Goal: Transaction & Acquisition: Purchase product/service

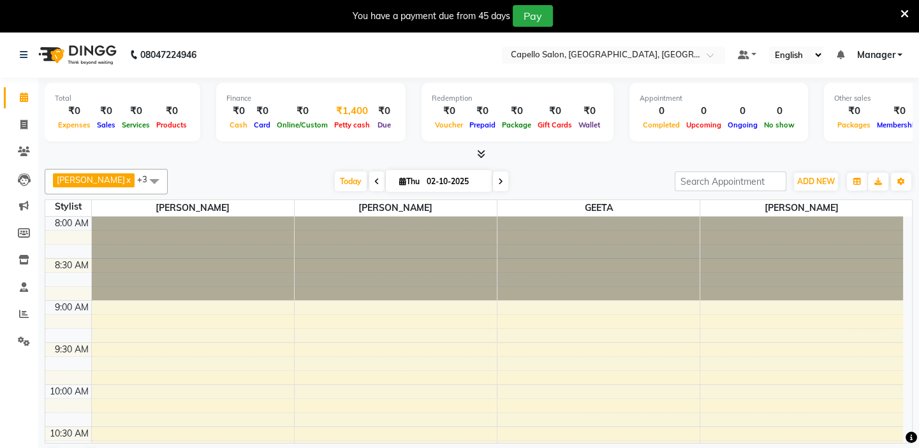
click at [360, 115] on div "₹1,400" at bounding box center [352, 111] width 42 height 15
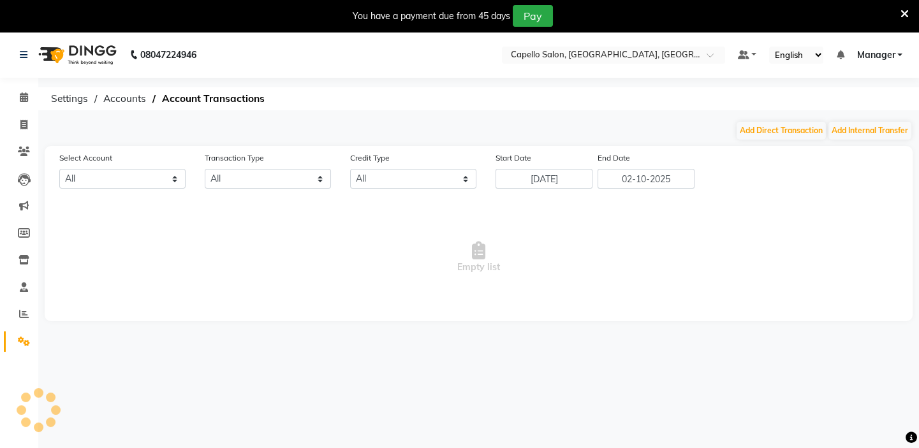
select select "3609"
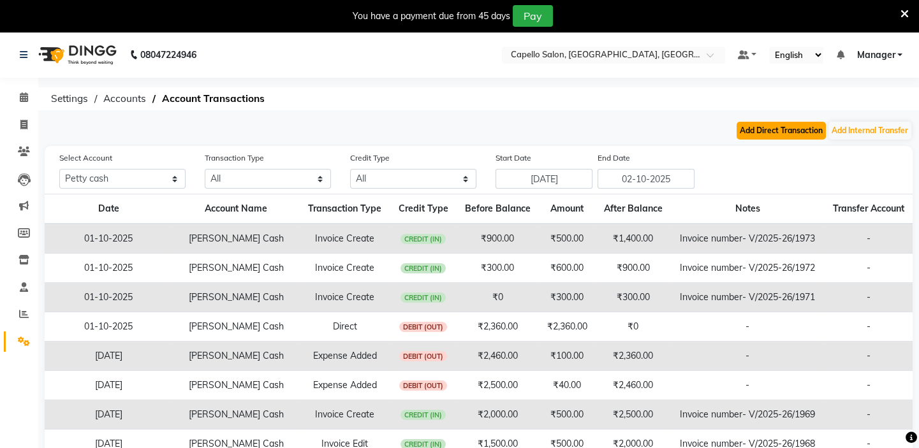
click at [791, 133] on button "Add Direct Transaction" at bounding box center [780, 131] width 89 height 18
select select "direct"
select select "3609"
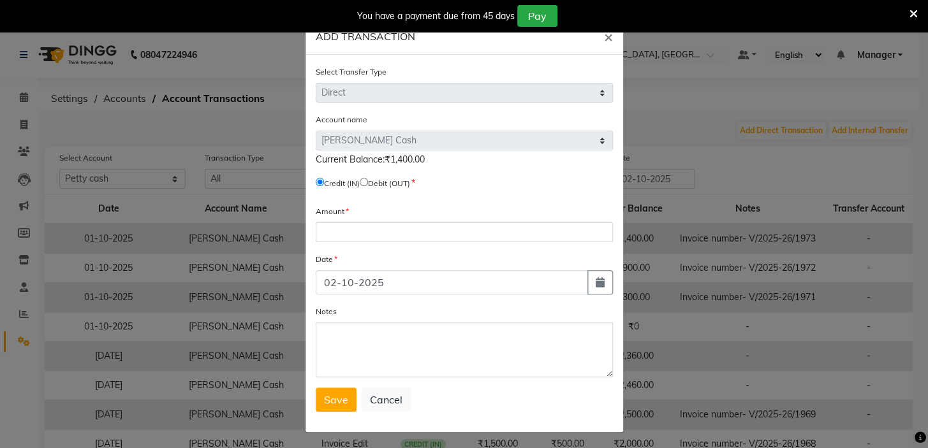
click at [366, 181] on input "radio" at bounding box center [364, 182] width 8 height 8
radio input "true"
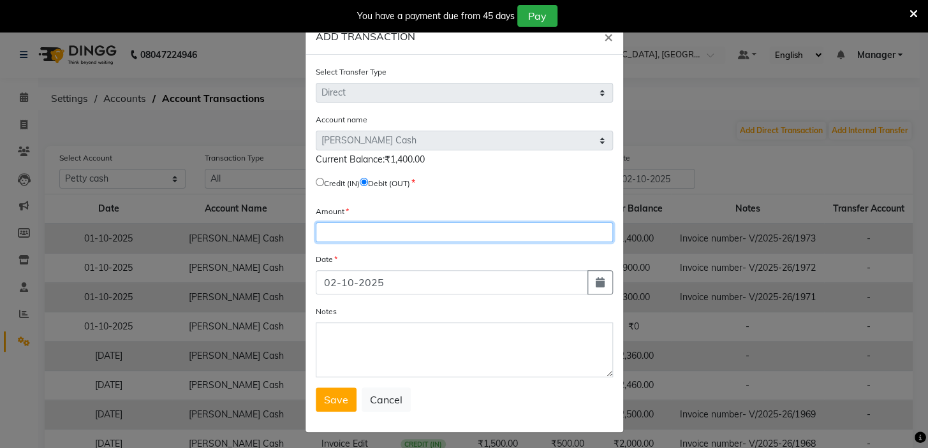
click at [362, 233] on input "number" at bounding box center [464, 233] width 297 height 20
type input "1400"
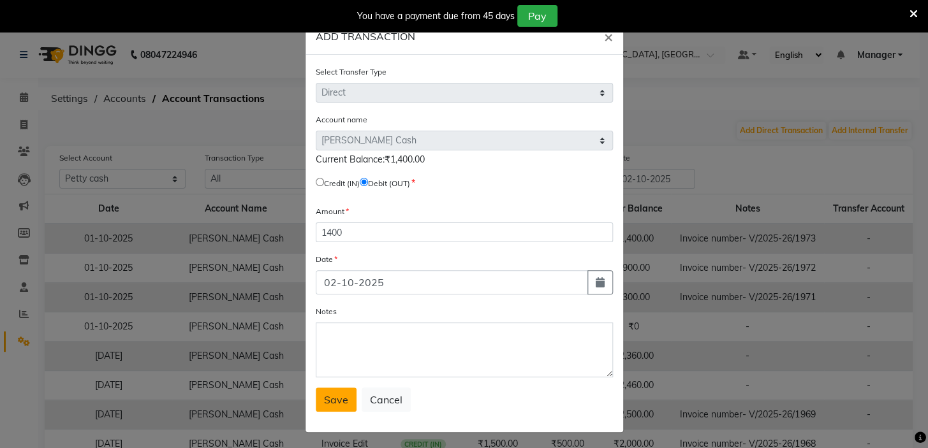
click at [325, 394] on button "Save" at bounding box center [336, 400] width 41 height 24
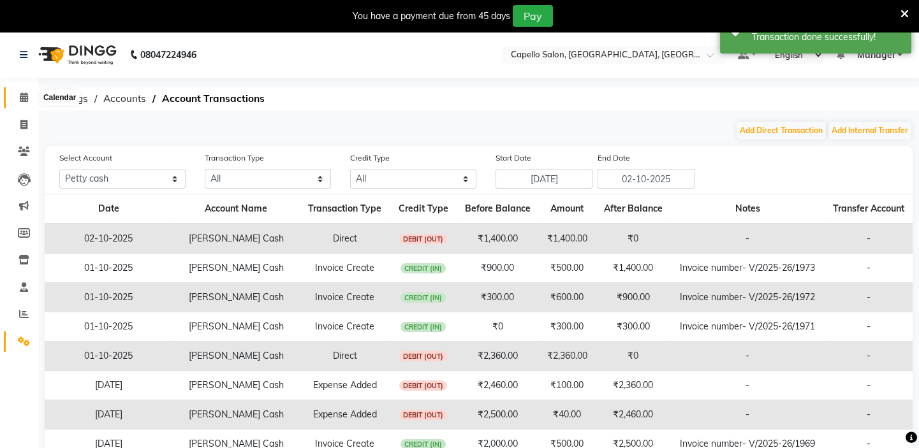
click at [23, 102] on span at bounding box center [24, 98] width 22 height 15
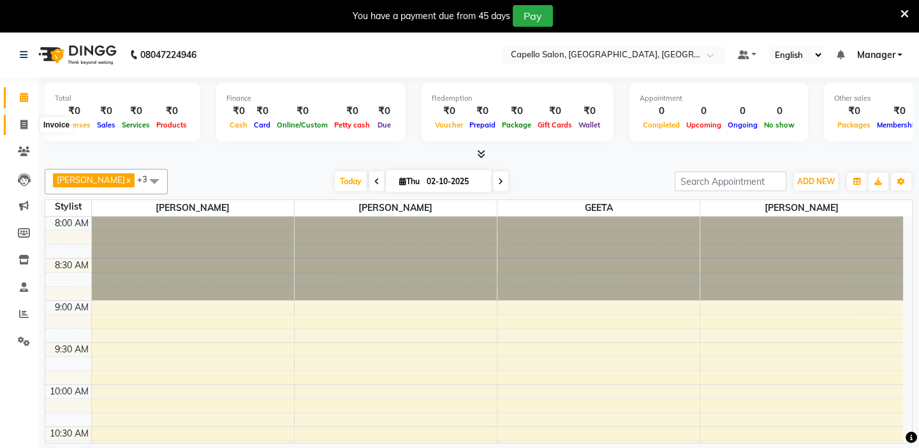
click at [26, 121] on icon at bounding box center [23, 125] width 7 height 10
select select "service"
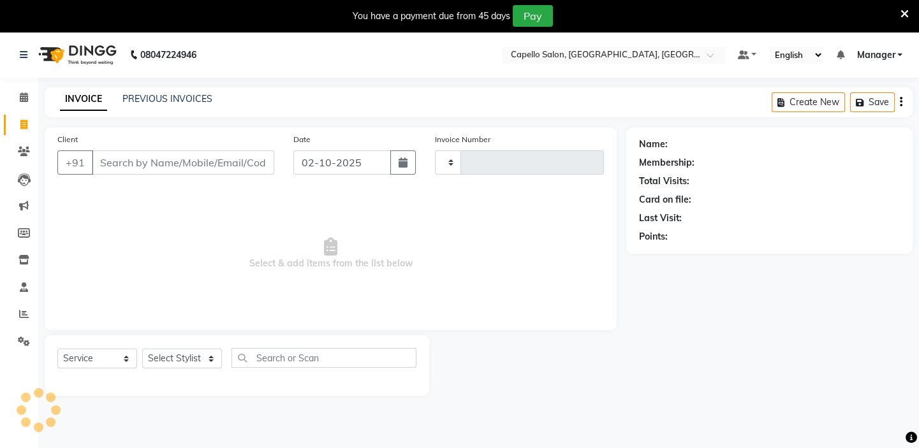
type input "1975"
select select "4763"
click at [212, 359] on select "Select Stylist" at bounding box center [182, 359] width 80 height 20
select select "28945"
click at [142, 349] on select "Select Stylist Admin [PERSON_NAME] [PERSON_NAME] [PERSON_NAME] [PERSON_NAME] Ma…" at bounding box center [182, 359] width 80 height 20
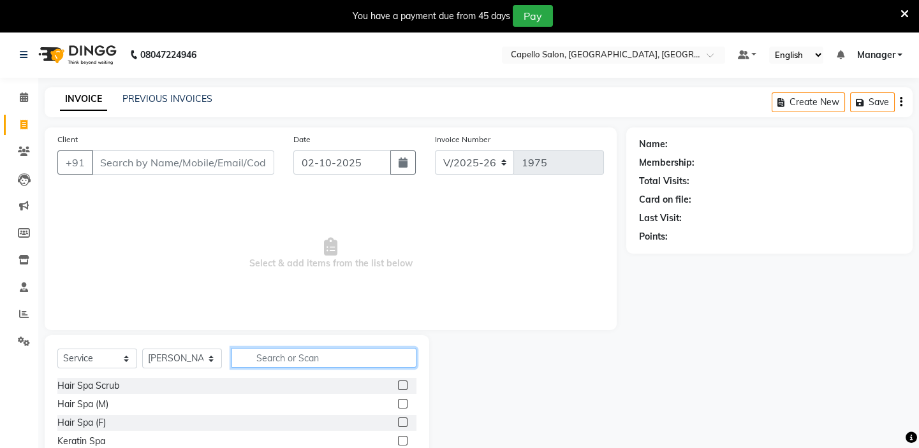
click at [276, 351] on input "text" at bounding box center [323, 358] width 185 height 20
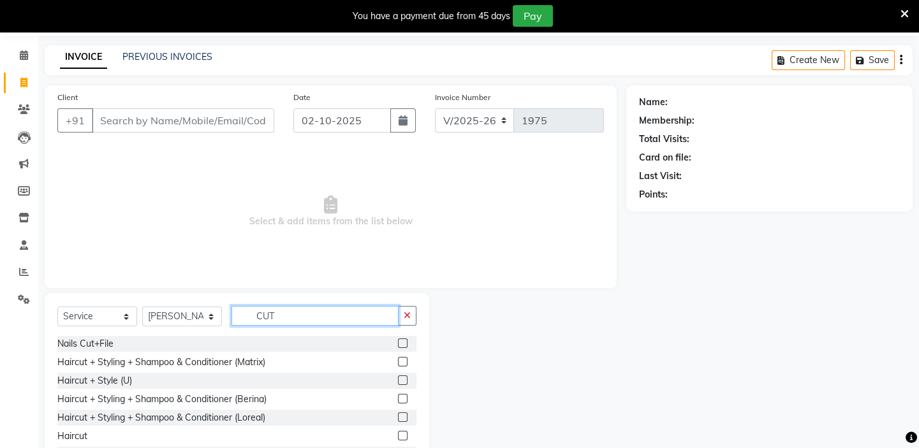
scroll to position [95, 0]
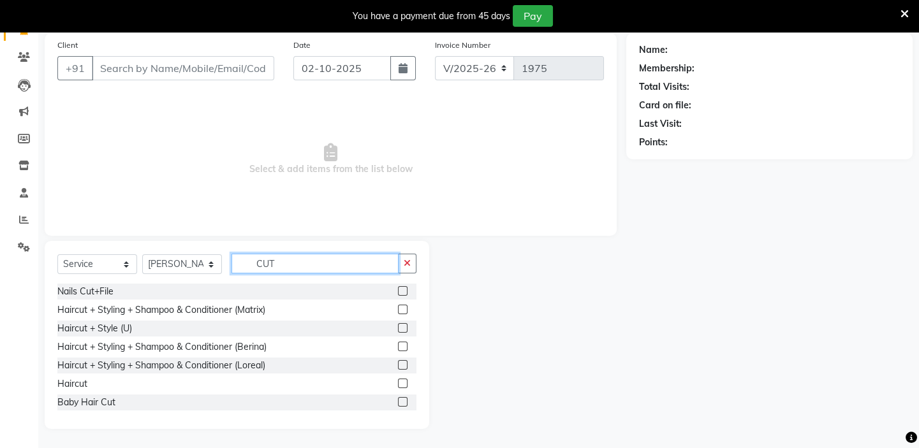
type input "CUT"
click at [398, 383] on label at bounding box center [403, 384] width 10 height 10
click at [398, 383] on input "checkbox" at bounding box center [402, 384] width 8 height 8
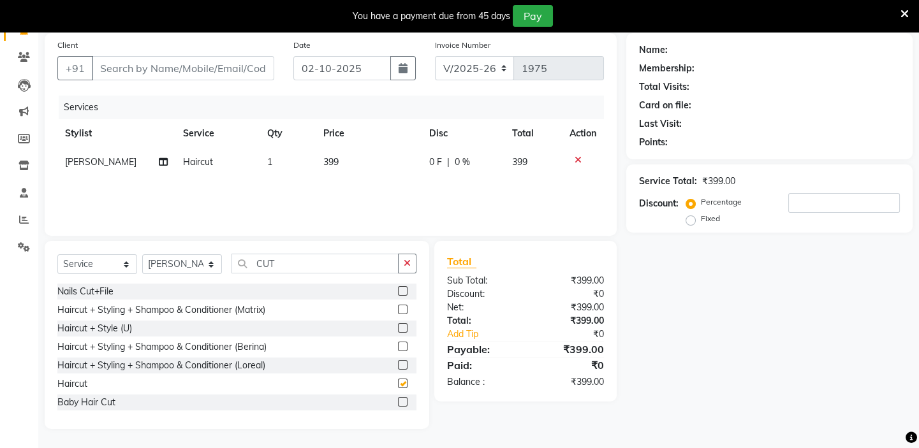
checkbox input "false"
click at [349, 160] on td "399" at bounding box center [369, 162] width 106 height 29
select select "28945"
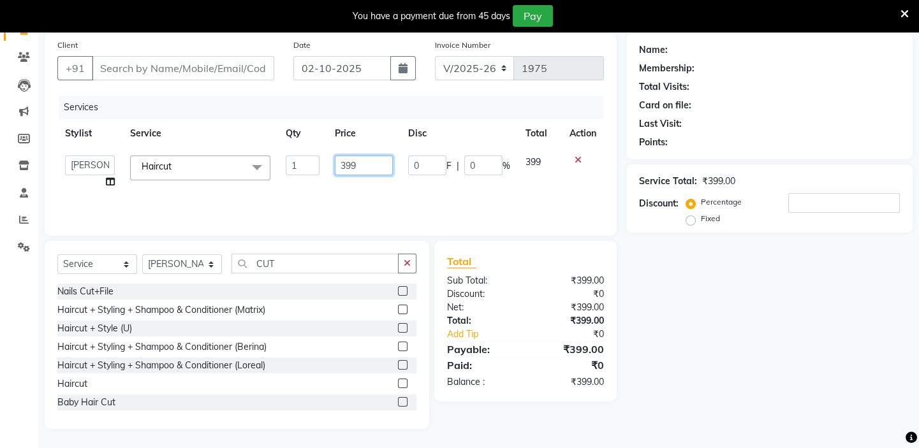
click at [360, 168] on input "399" at bounding box center [364, 166] width 58 height 20
type input "300"
click at [214, 111] on div "Services" at bounding box center [336, 108] width 555 height 24
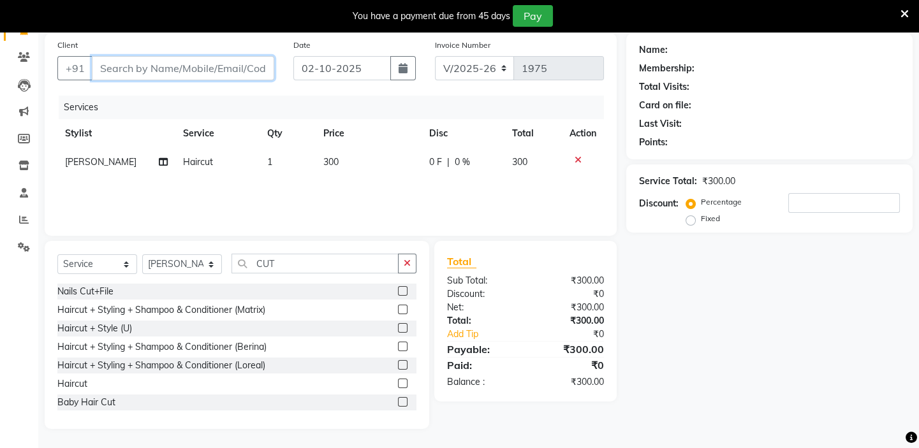
click at [198, 63] on input "Client" at bounding box center [183, 68] width 182 height 24
type input "9"
type input "0"
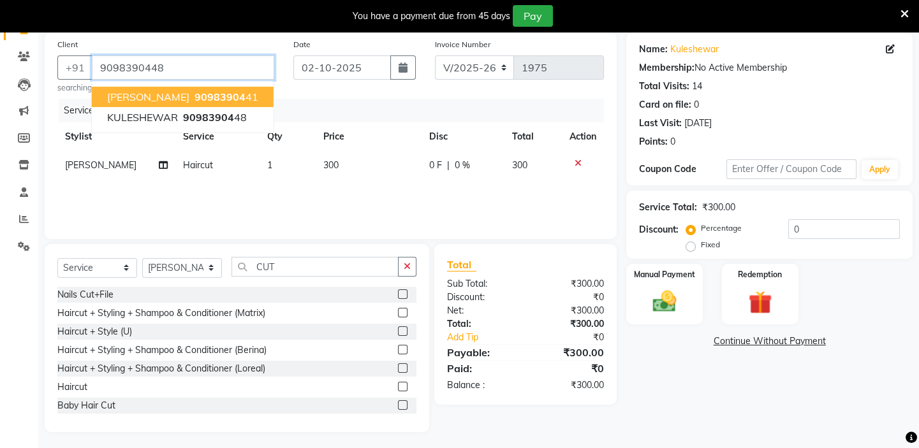
click at [174, 71] on input "9098390448" at bounding box center [183, 67] width 182 height 24
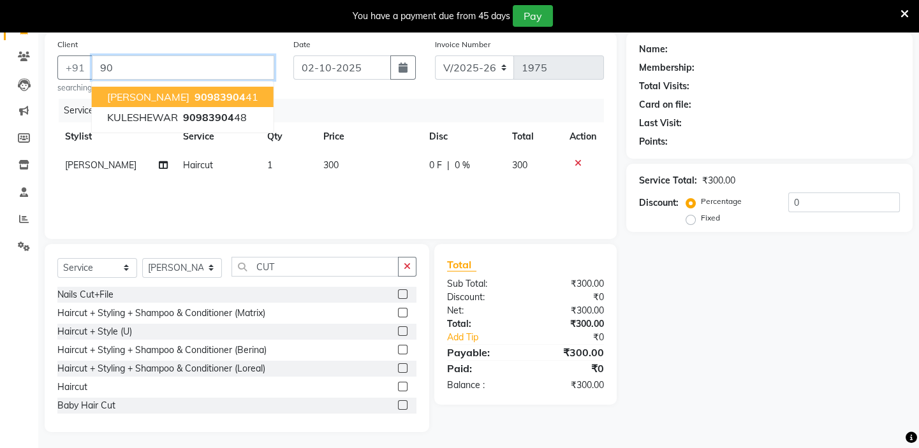
type input "9"
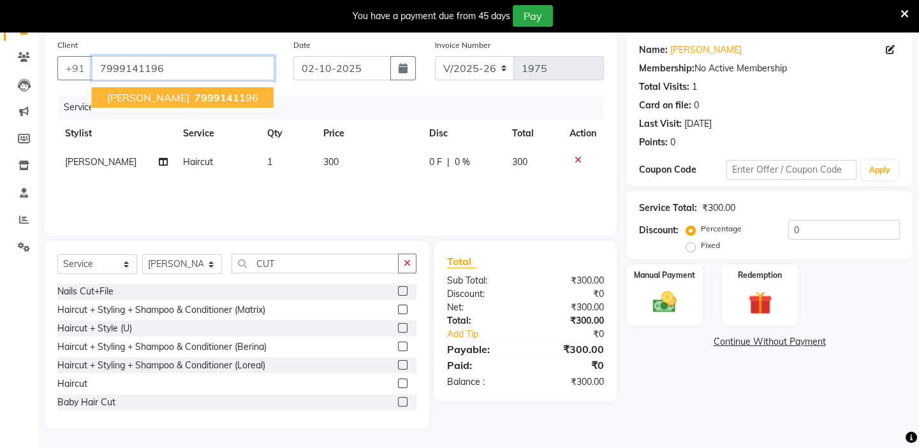
click at [194, 64] on input "7999141196" at bounding box center [183, 68] width 182 height 24
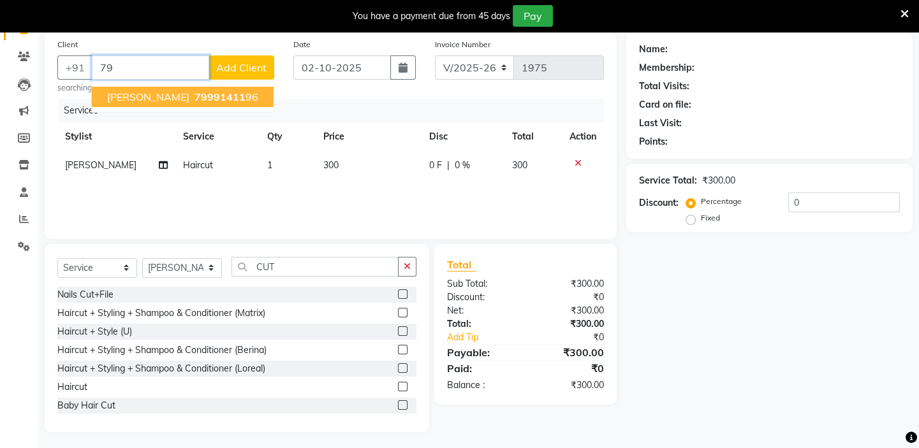
type input "7"
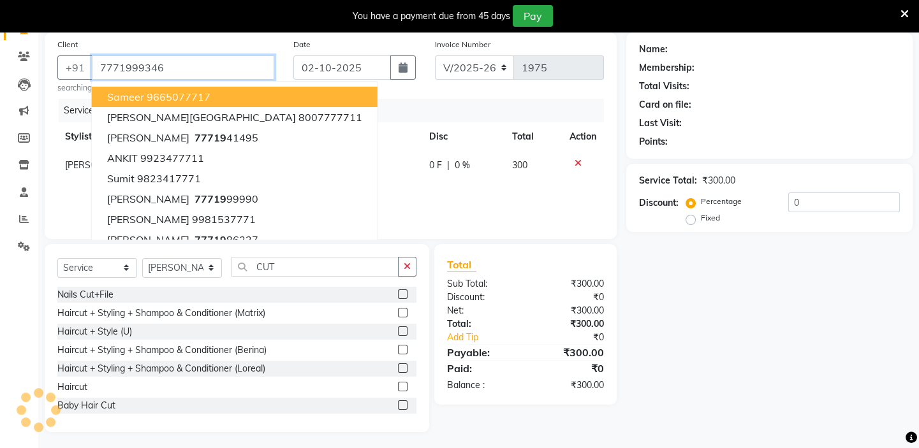
type input "7771999346"
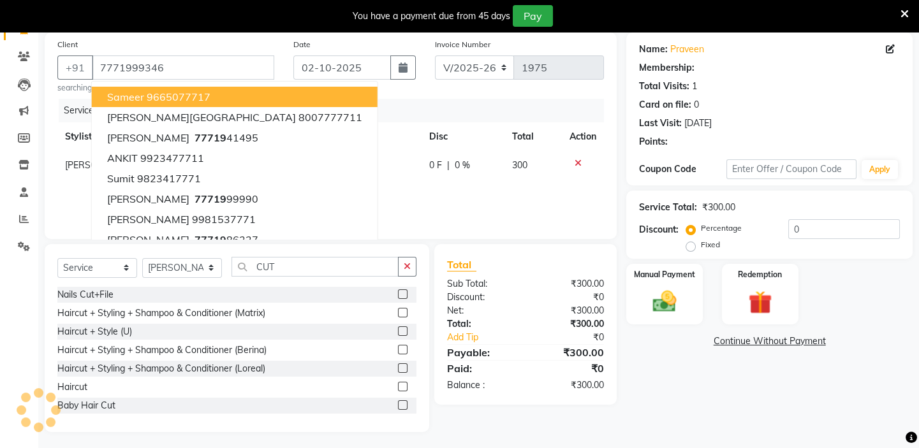
select select "1: Object"
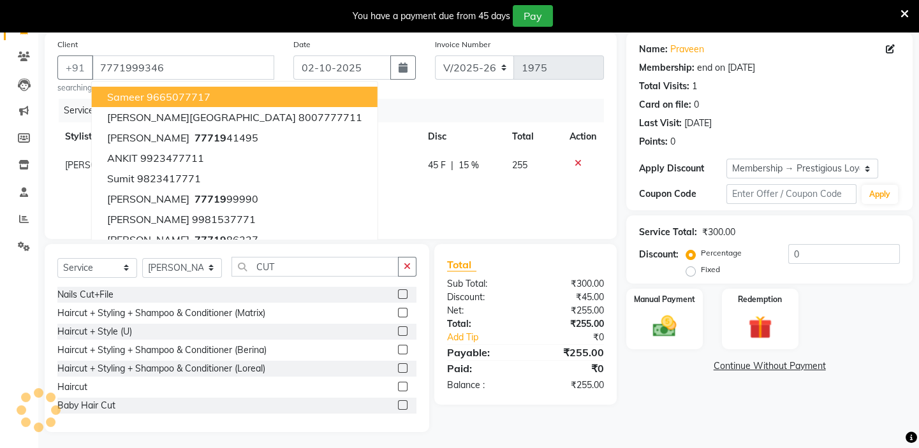
type input "15"
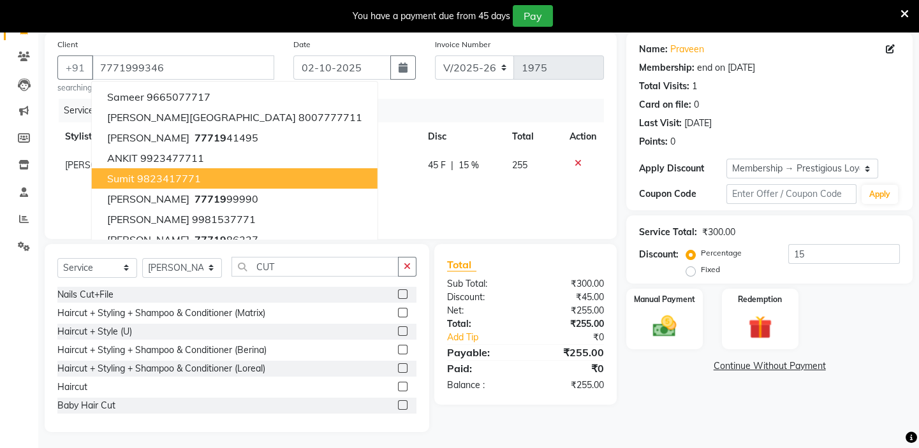
scroll to position [99, 0]
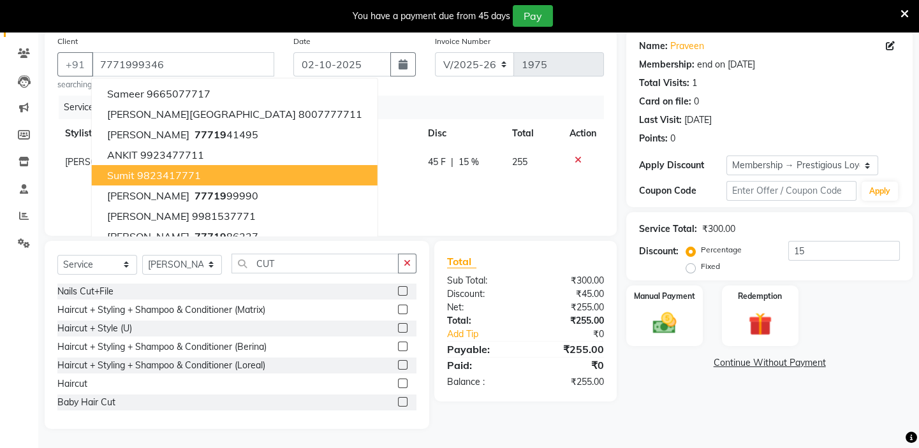
click at [338, 162] on td "300" at bounding box center [368, 162] width 106 height 29
select select "28945"
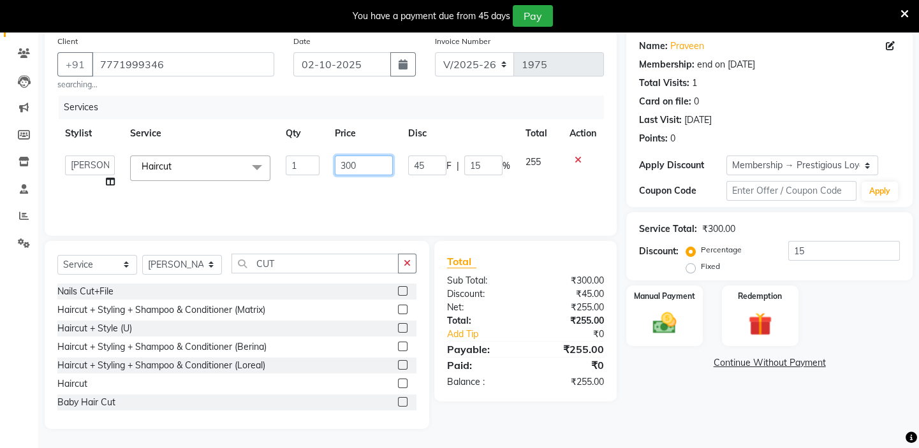
click at [369, 161] on input "300" at bounding box center [364, 166] width 58 height 20
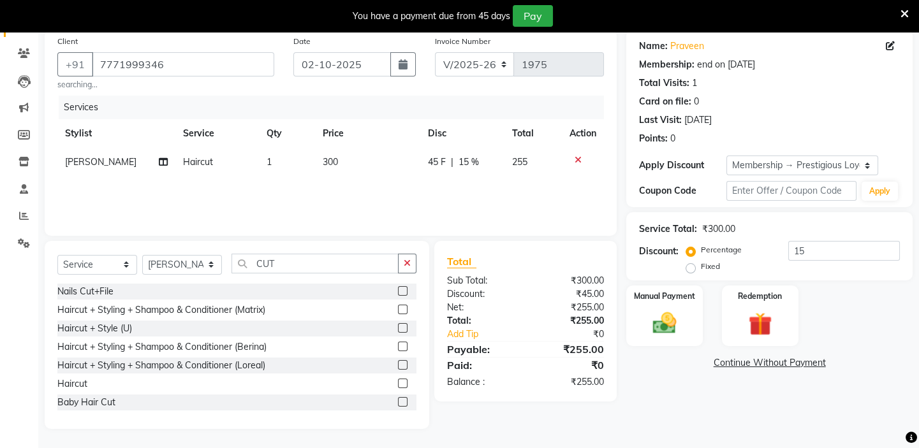
click at [438, 164] on span "45 F" at bounding box center [437, 162] width 18 height 13
select select "28945"
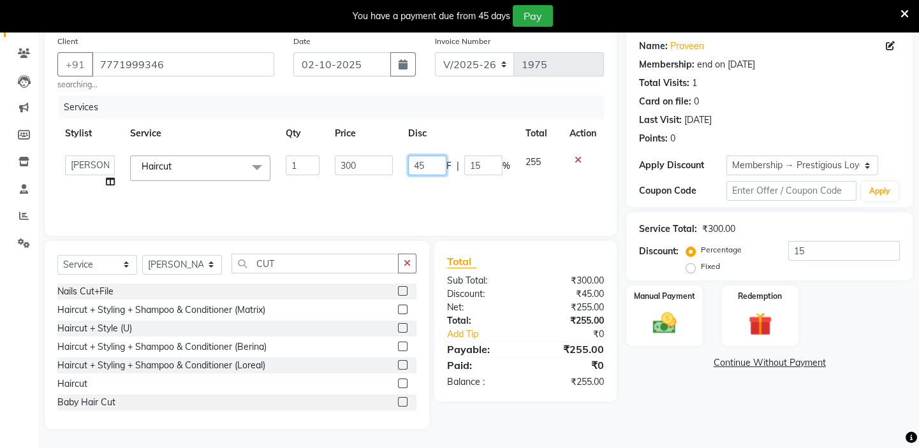
click at [428, 163] on input "45" at bounding box center [427, 166] width 38 height 20
type input "4"
type input "15"
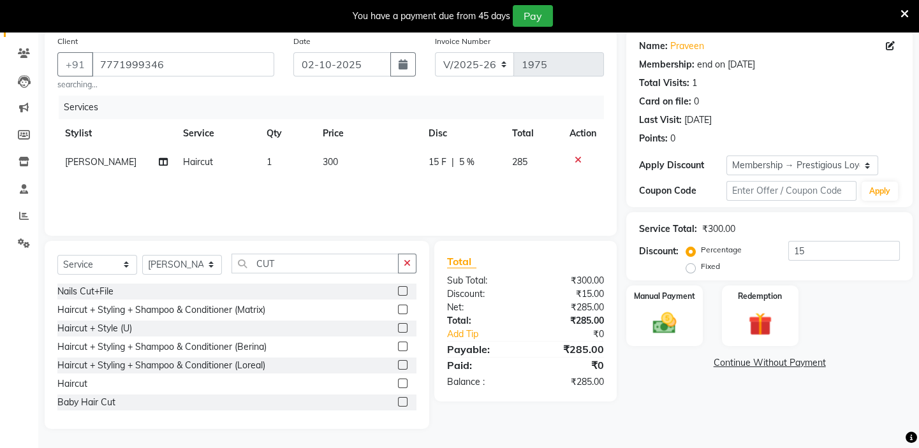
click at [421, 187] on div "Services Stylist Service Qty Price Disc Total Action [PERSON_NAME] Haircut 1 30…" at bounding box center [330, 160] width 546 height 128
click at [437, 158] on span "15 F" at bounding box center [437, 162] width 18 height 13
select select "28945"
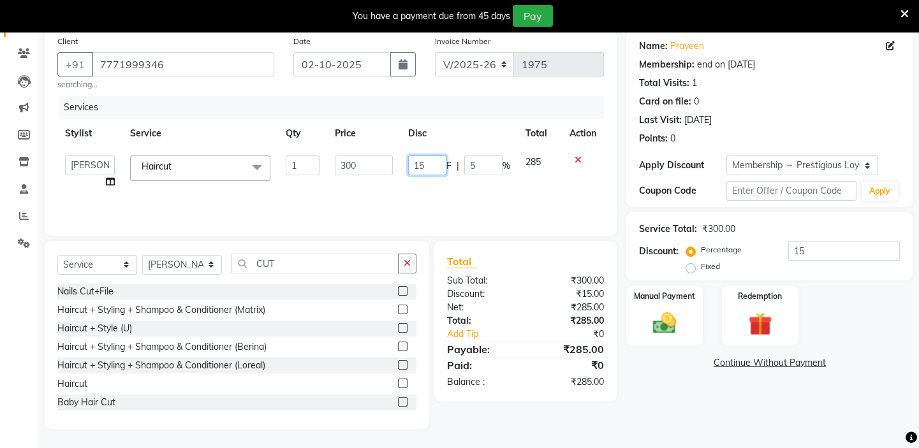
click at [429, 164] on input "15" at bounding box center [427, 166] width 38 height 20
type input "1"
type input "0"
click at [427, 191] on div "Services Stylist Service Qty Price Disc Total Action Admin [PERSON_NAME] shirwa…" at bounding box center [330, 160] width 546 height 128
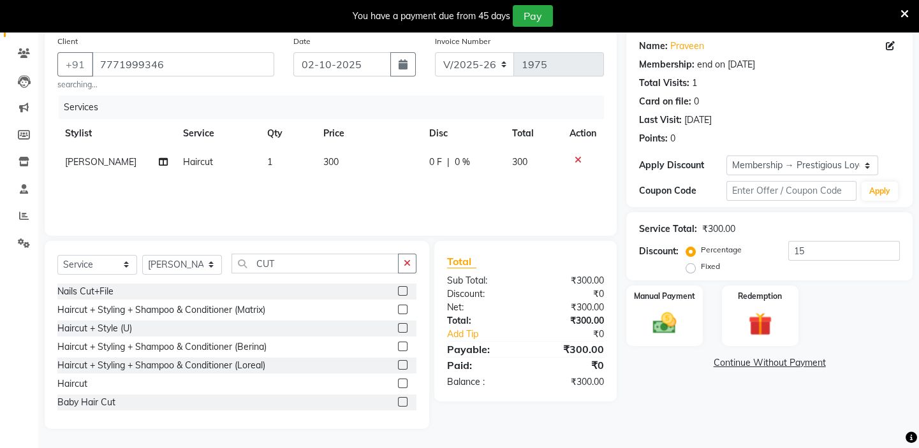
click at [458, 161] on span "0 %" at bounding box center [462, 162] width 15 height 13
select select "28945"
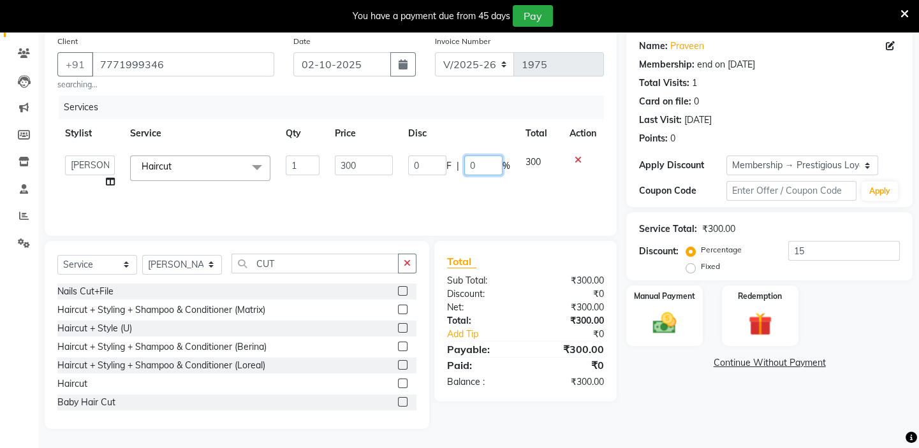
click at [476, 162] on input "0" at bounding box center [483, 166] width 38 height 20
type input "0"
type input "15"
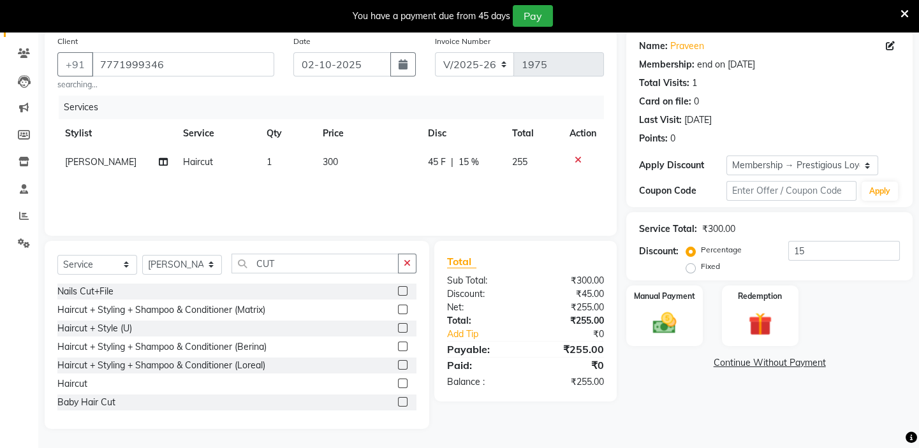
click at [527, 195] on div "Services Stylist Service Qty Price Disc Total Action [PERSON_NAME] Haircut 1 30…" at bounding box center [330, 160] width 546 height 128
click at [435, 161] on span "45 F" at bounding box center [437, 162] width 18 height 13
select select "28945"
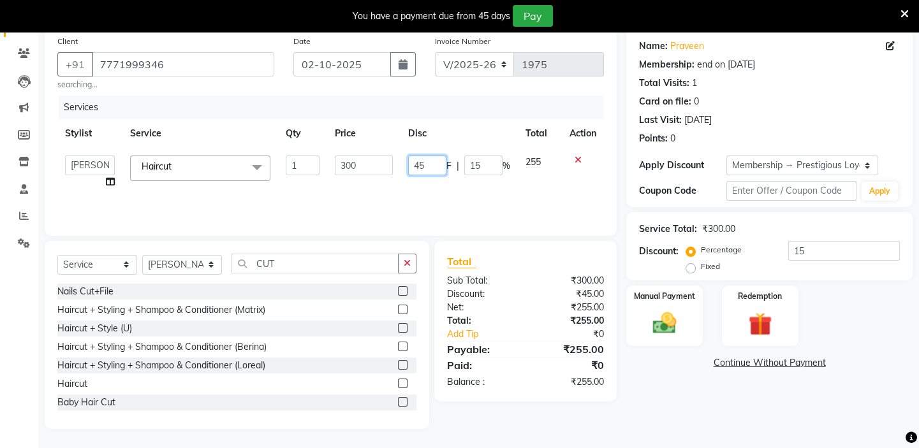
click at [428, 166] on input "45" at bounding box center [427, 166] width 38 height 20
type input "4"
type input "0"
click at [417, 193] on div "Services Stylist Service Qty Price Disc Total Action Admin [PERSON_NAME] shirwa…" at bounding box center [330, 160] width 546 height 128
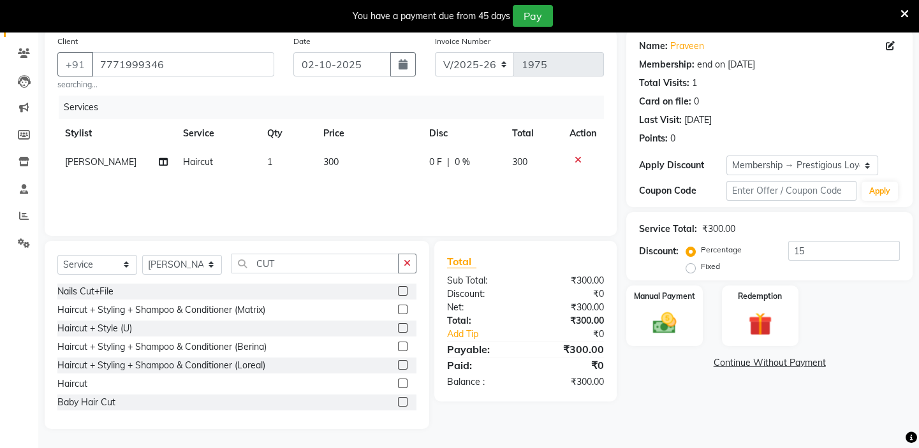
click at [439, 165] on span "0 F" at bounding box center [435, 162] width 13 height 13
select select "28945"
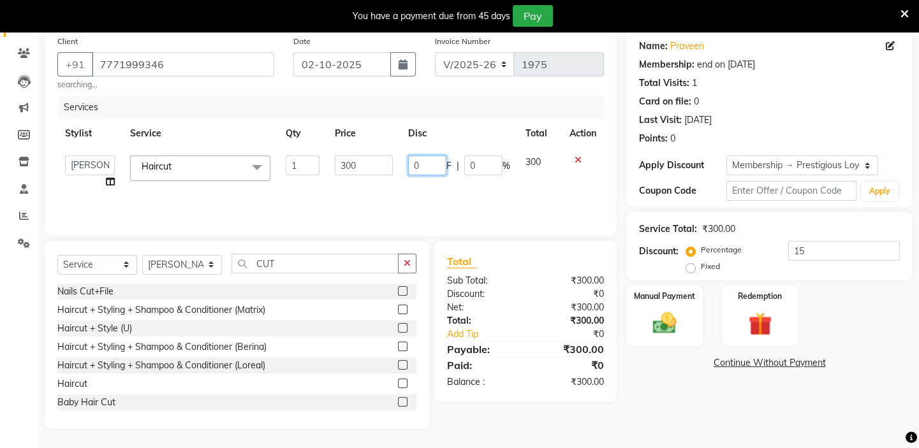
click at [432, 165] on input "0" at bounding box center [427, 166] width 38 height 20
type input "15"
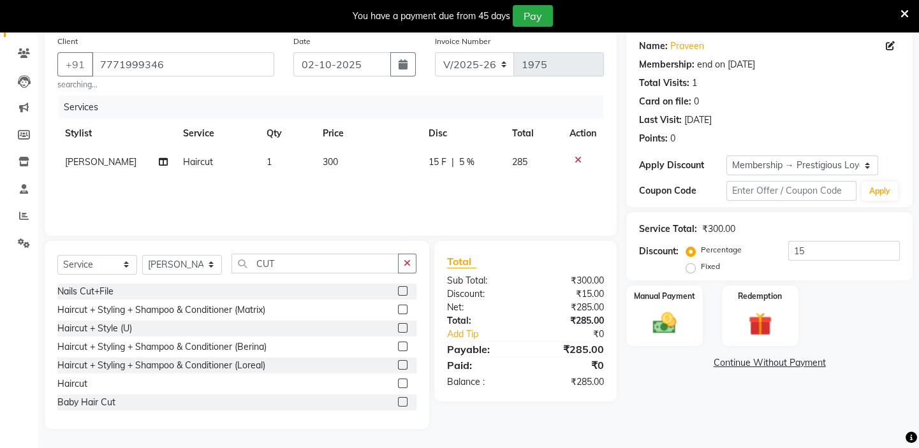
click at [433, 182] on div "Services Stylist Service Qty Price Disc Total Action [PERSON_NAME] Haircut 1 30…" at bounding box center [330, 160] width 546 height 128
click at [436, 159] on span "15 F" at bounding box center [437, 162] width 18 height 13
select select "28945"
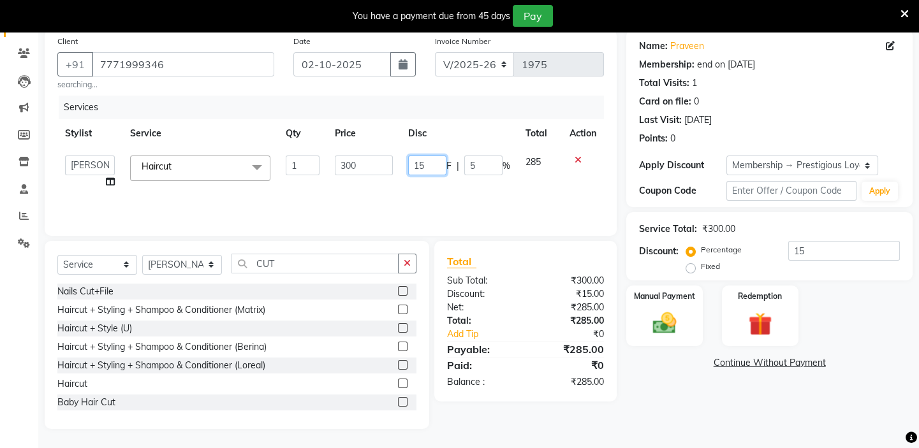
click at [437, 165] on input "15" at bounding box center [427, 166] width 38 height 20
type input "1"
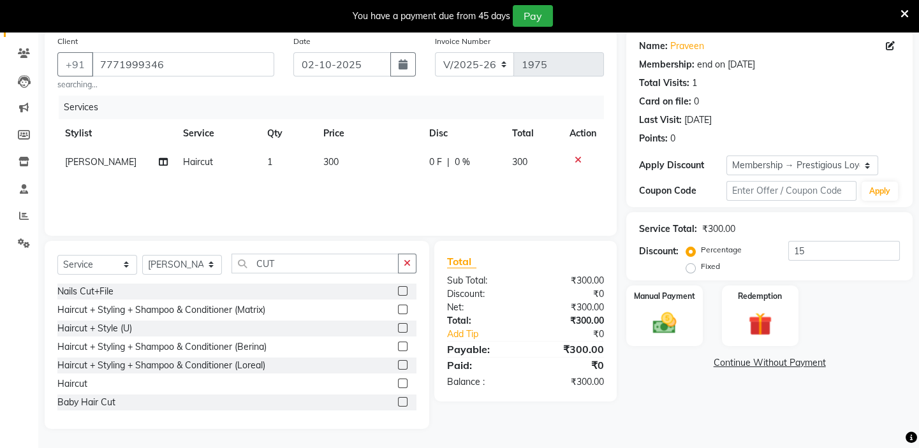
click at [459, 159] on span "0 %" at bounding box center [462, 162] width 15 height 13
select select "28945"
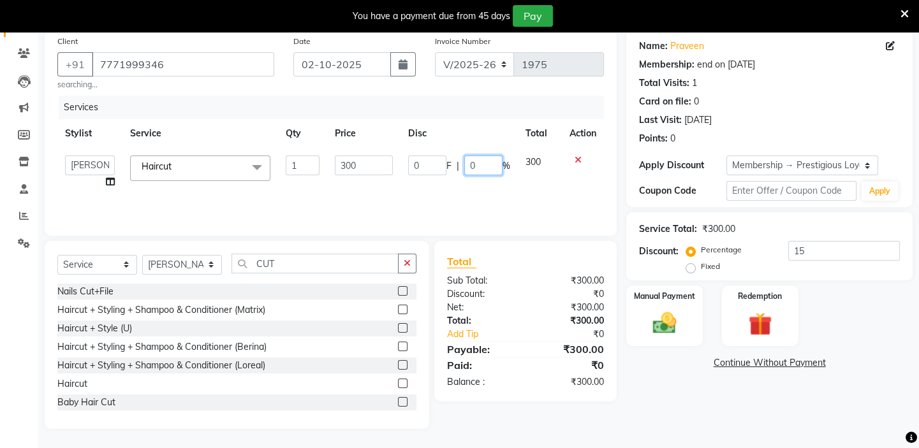
drag, startPoint x: 478, startPoint y: 161, endPoint x: 481, endPoint y: 173, distance: 13.1
click at [481, 173] on input "0" at bounding box center [483, 166] width 38 height 20
click at [472, 161] on input "015" at bounding box center [483, 166] width 38 height 20
type input "15"
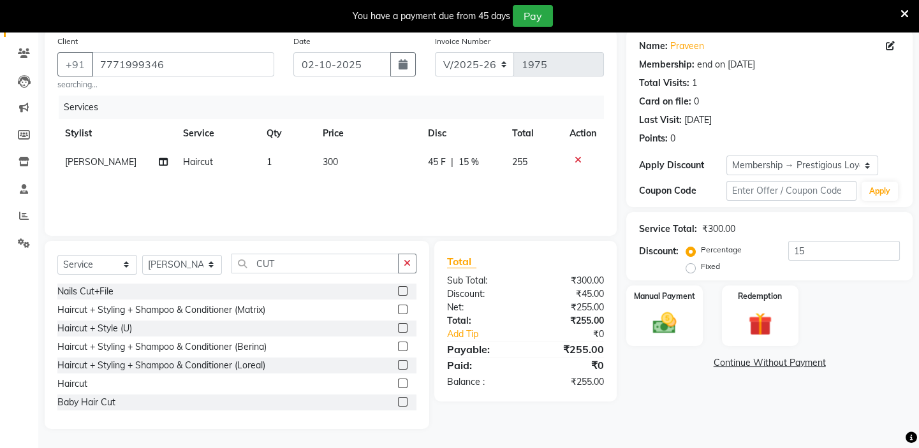
click at [472, 196] on div "Services Stylist Service Qty Price Disc Total Action [PERSON_NAME] Haircut 1 30…" at bounding box center [330, 160] width 546 height 128
click at [671, 328] on img at bounding box center [665, 323] width 40 height 28
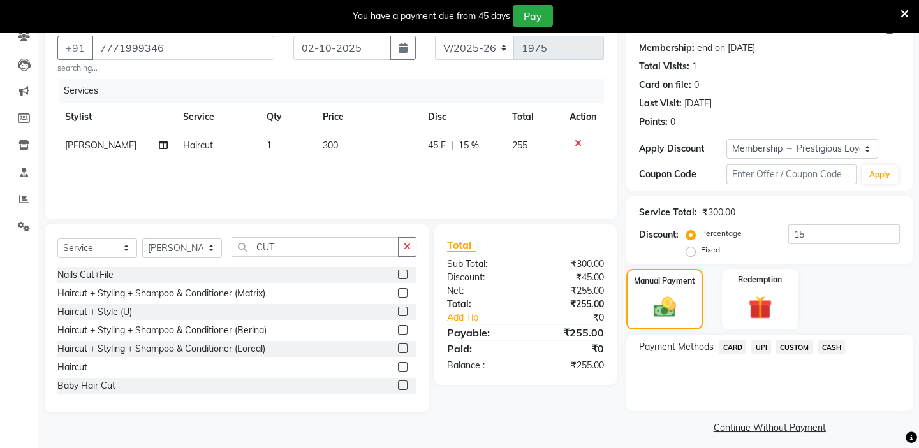
scroll to position [122, 0]
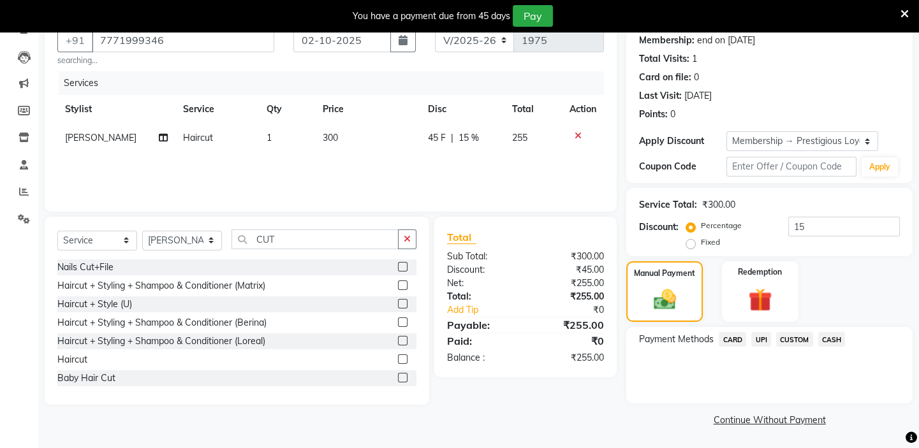
click at [835, 338] on span "CASH" at bounding box center [831, 339] width 27 height 15
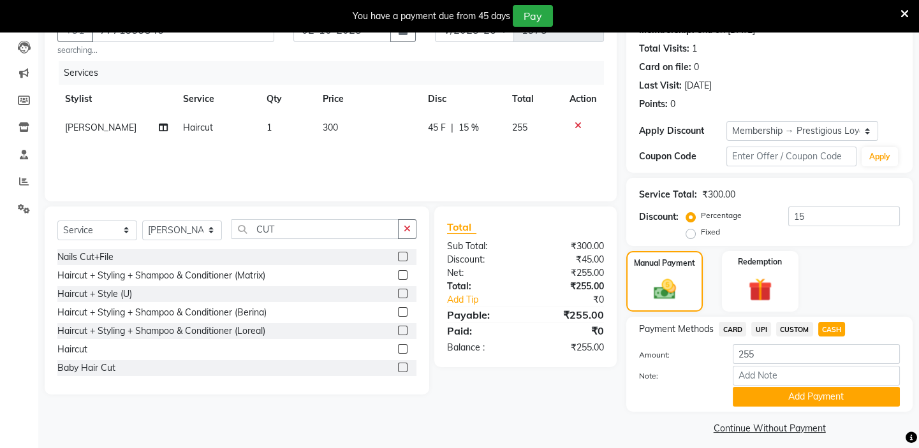
scroll to position [142, 0]
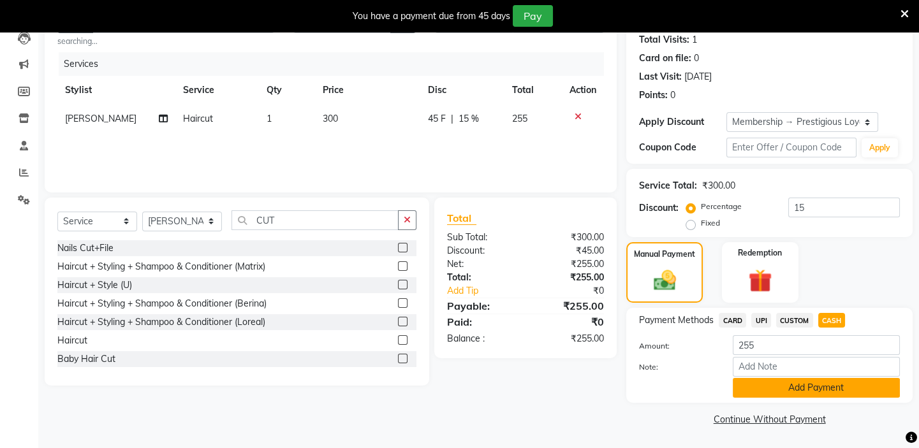
click at [815, 387] on button "Add Payment" at bounding box center [816, 388] width 167 height 20
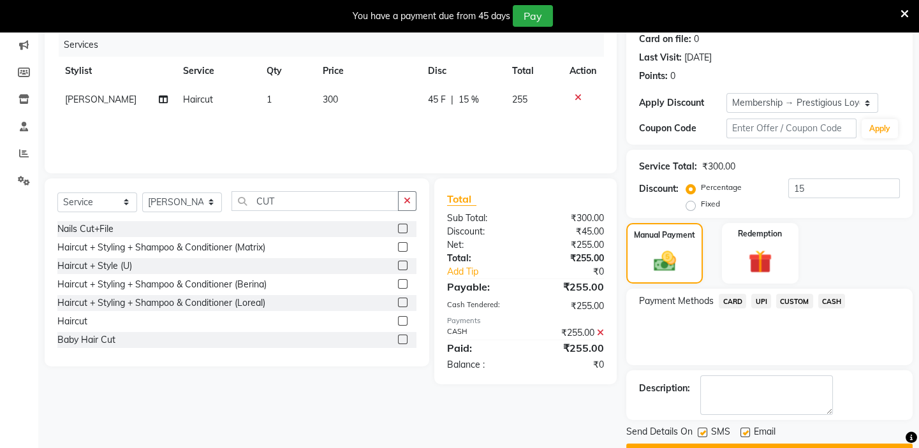
scroll to position [194, 0]
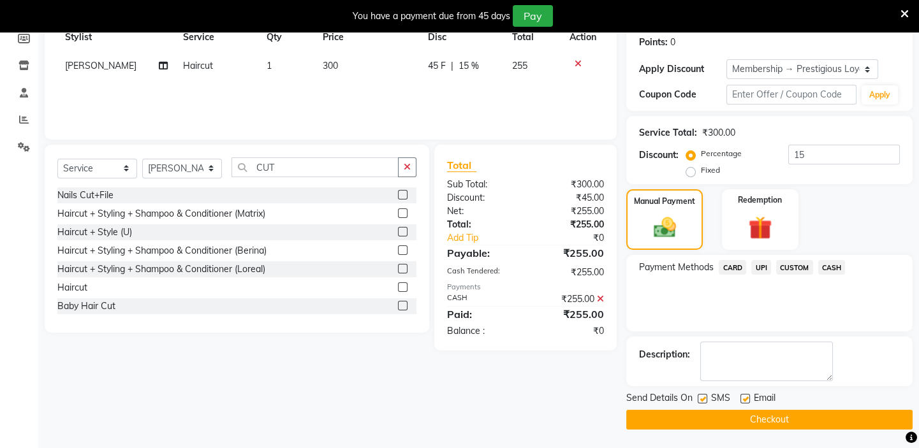
click at [770, 415] on button "Checkout" at bounding box center [769, 420] width 286 height 20
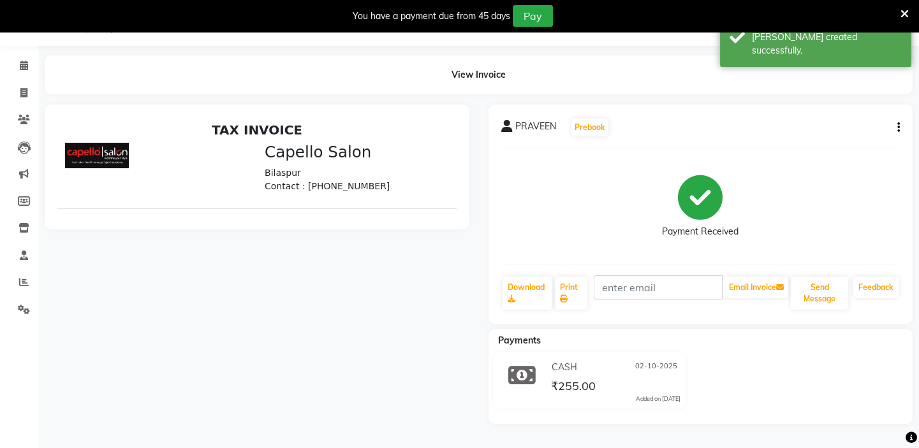
scroll to position [44, 0]
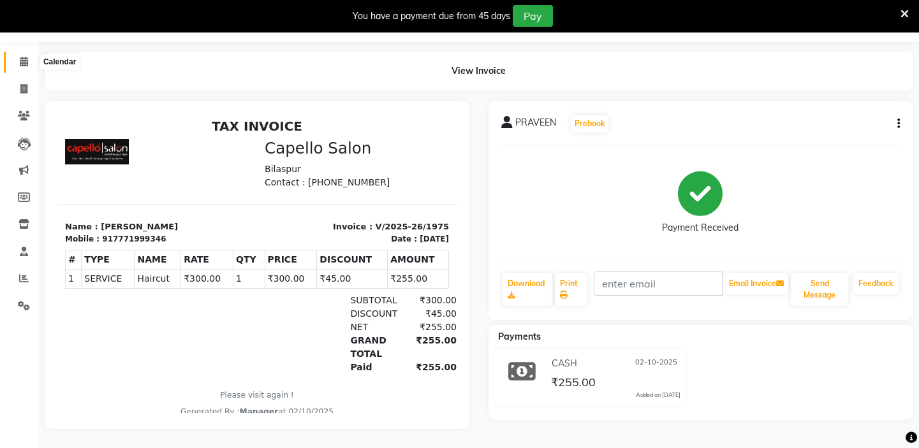
click at [25, 57] on icon at bounding box center [24, 62] width 8 height 10
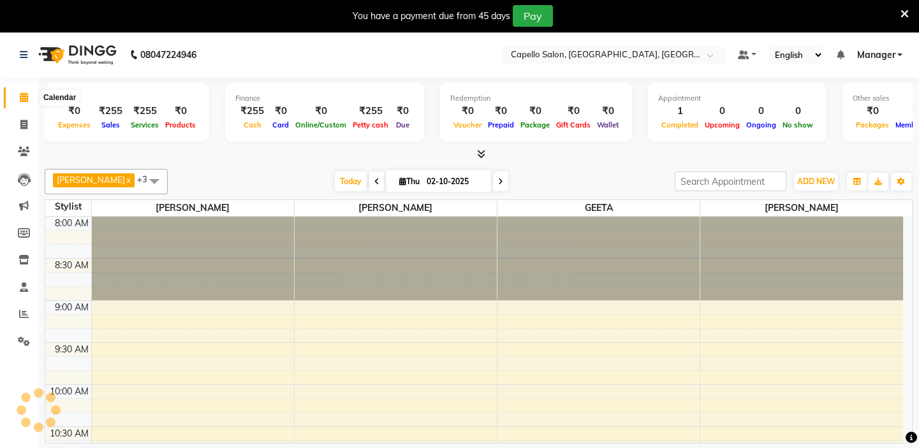
click at [21, 99] on icon at bounding box center [24, 97] width 8 height 10
click at [25, 128] on icon at bounding box center [23, 125] width 7 height 10
select select "service"
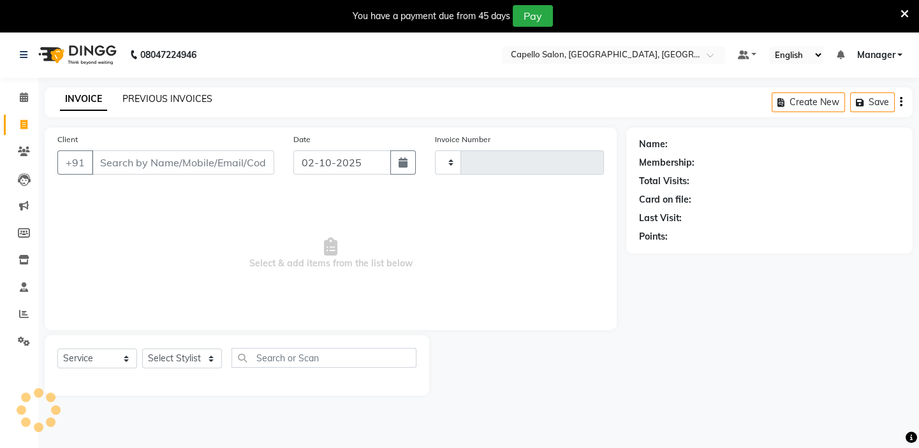
click at [142, 102] on link "PREVIOUS INVOICES" at bounding box center [167, 98] width 90 height 11
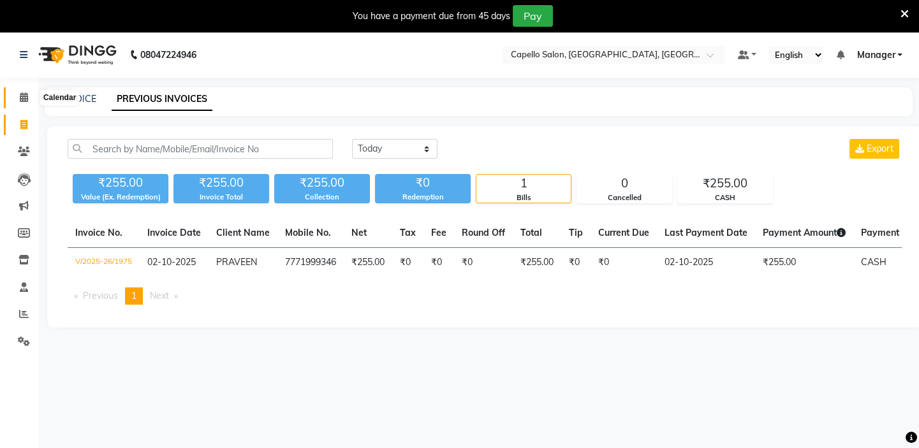
click at [26, 99] on icon at bounding box center [24, 97] width 8 height 10
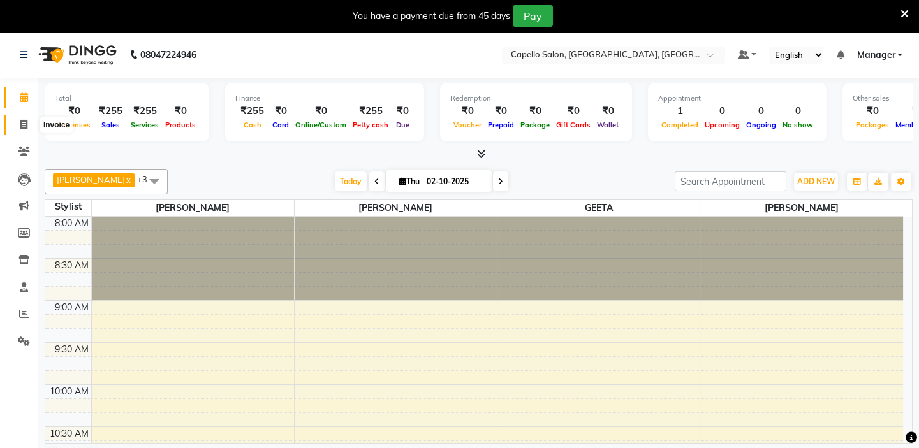
click at [23, 124] on icon at bounding box center [23, 125] width 7 height 10
select select "4763"
select select "service"
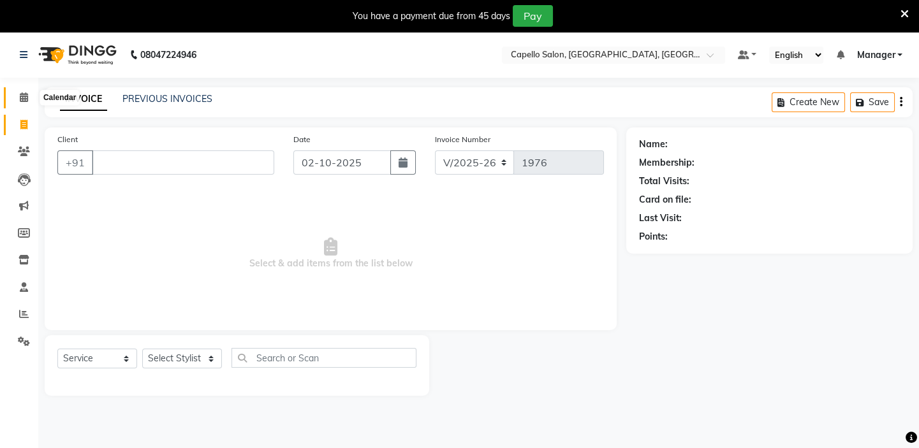
click at [22, 102] on span at bounding box center [24, 98] width 22 height 15
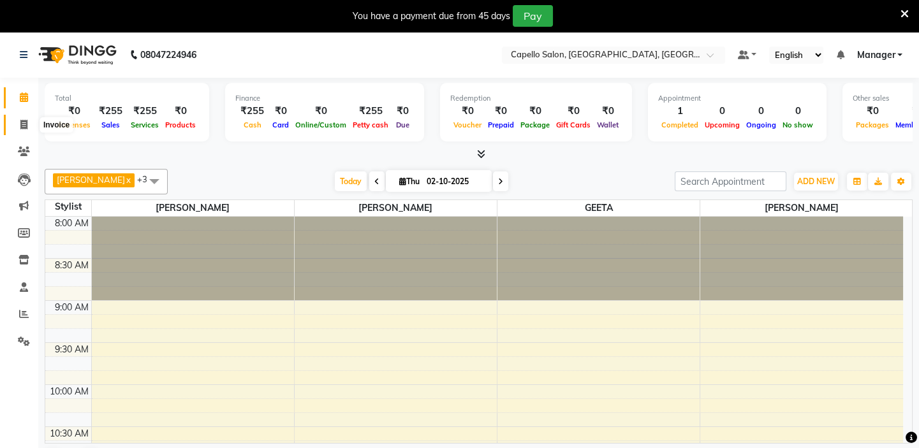
click at [22, 126] on icon at bounding box center [23, 125] width 7 height 10
select select "service"
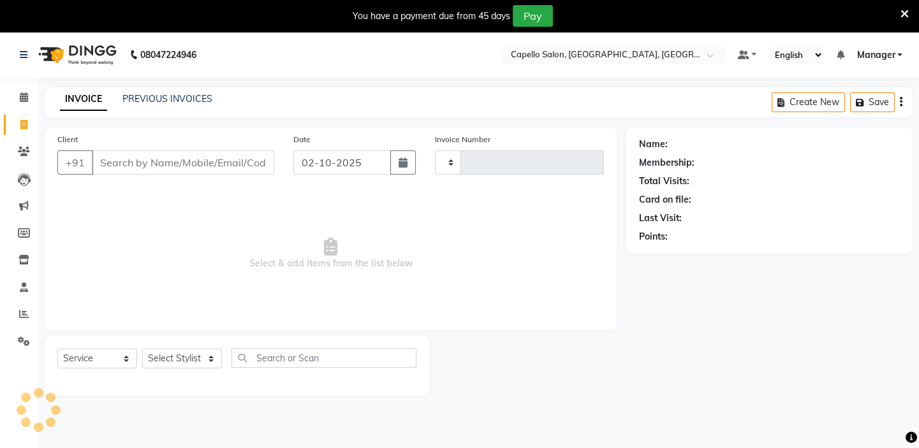
click at [202, 159] on input "Client" at bounding box center [183, 162] width 182 height 24
select select "4763"
type input "1976"
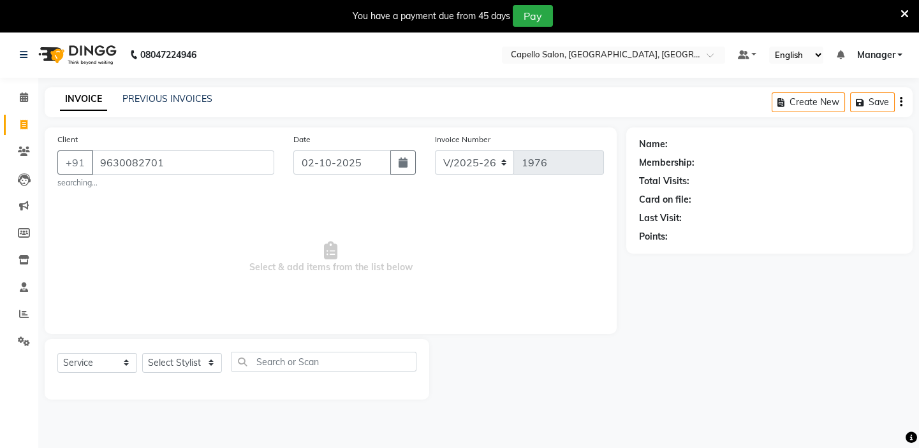
type input "9630082701"
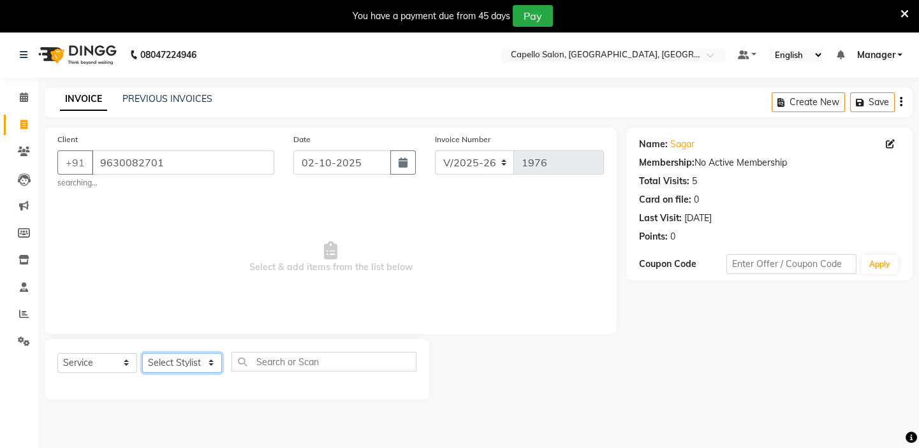
click at [181, 365] on select "Select Stylist Admin [PERSON_NAME] [PERSON_NAME] [PERSON_NAME] [PERSON_NAME] Ma…" at bounding box center [182, 363] width 80 height 20
select select "65602"
click at [142, 353] on select "Select Stylist Admin [PERSON_NAME] [PERSON_NAME] [PERSON_NAME] [PERSON_NAME] Ma…" at bounding box center [182, 363] width 80 height 20
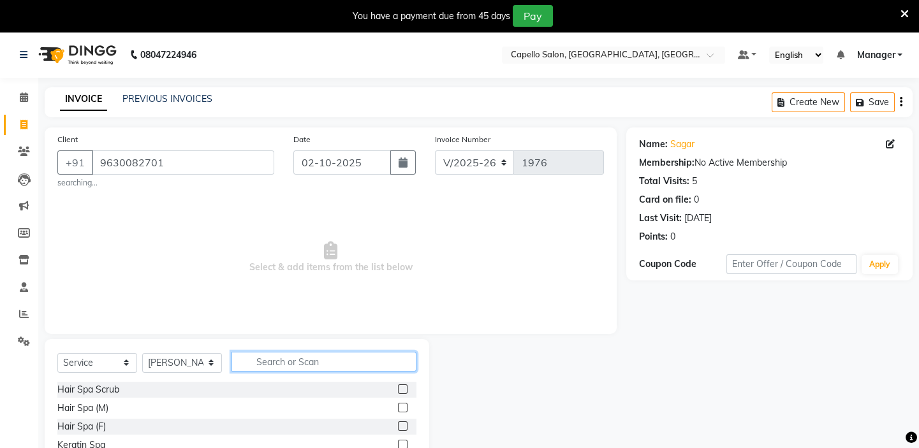
drag, startPoint x: 349, startPoint y: 366, endPoint x: 347, endPoint y: 373, distance: 7.3
click at [347, 372] on input "text" at bounding box center [323, 362] width 185 height 20
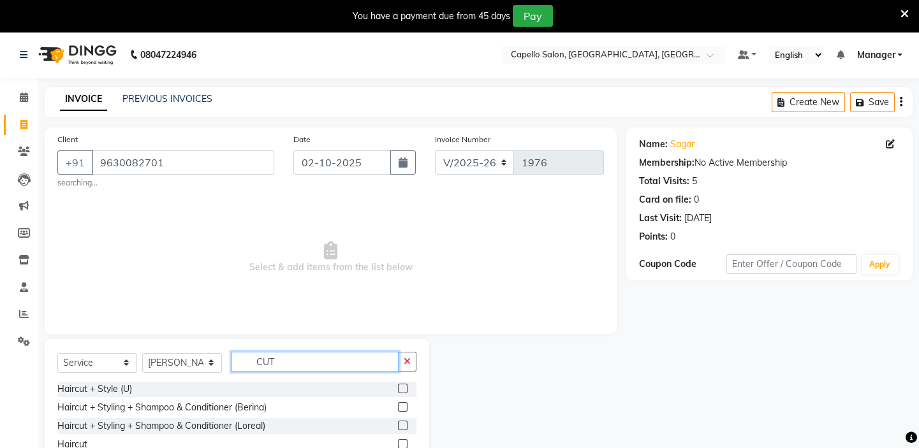
scroll to position [57, 0]
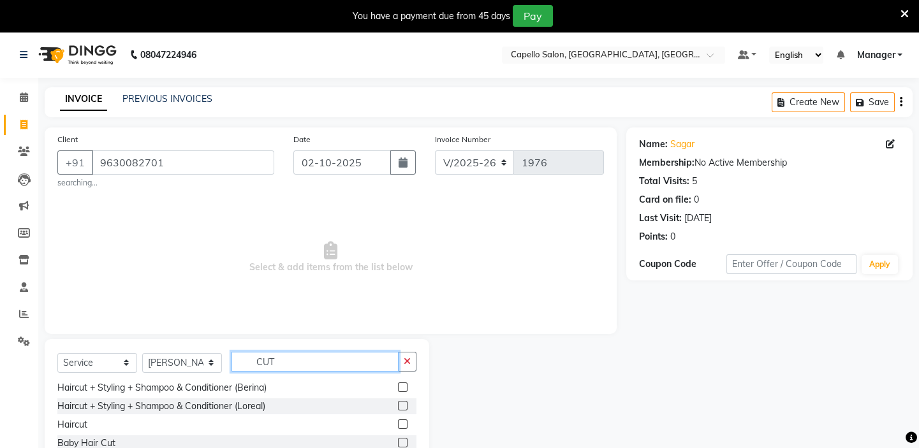
type input "CUT"
click at [398, 423] on label at bounding box center [403, 425] width 10 height 10
click at [398, 423] on input "checkbox" at bounding box center [402, 425] width 8 height 8
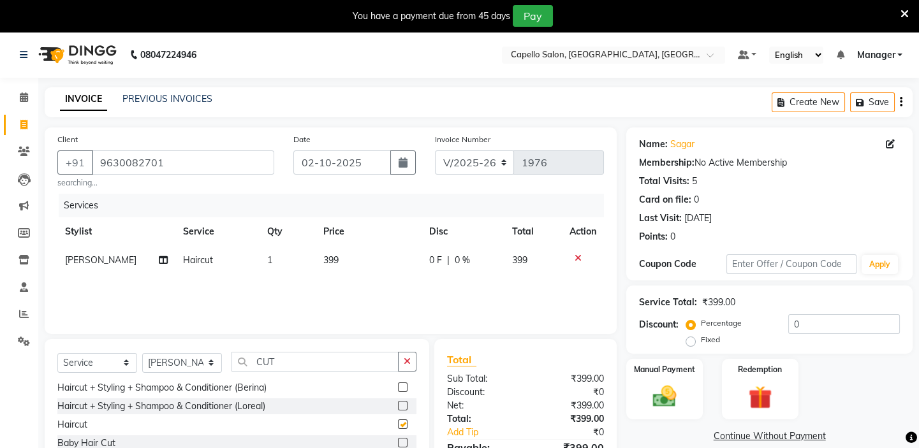
checkbox input "false"
click at [339, 253] on td "399" at bounding box center [369, 260] width 106 height 29
select select "65602"
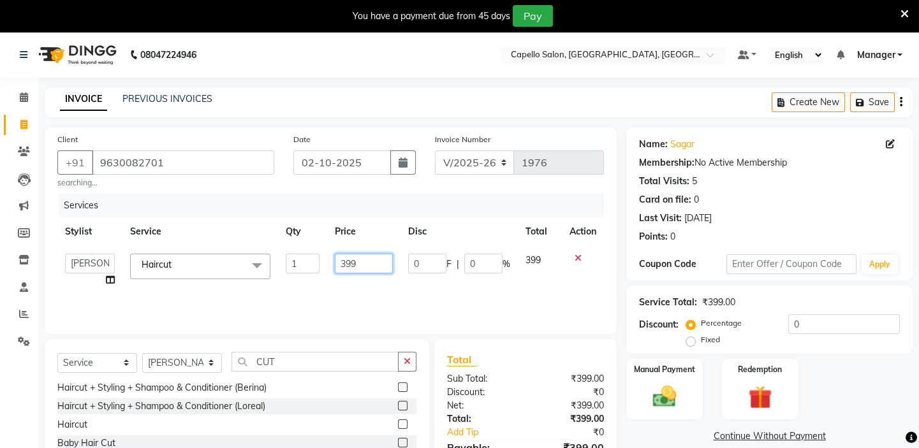
click at [369, 265] on input "399" at bounding box center [364, 264] width 58 height 20
type input "300"
click at [523, 275] on div "Services Stylist Service Qty Price Disc Total Action Admin [PERSON_NAME] shirwa…" at bounding box center [330, 258] width 546 height 128
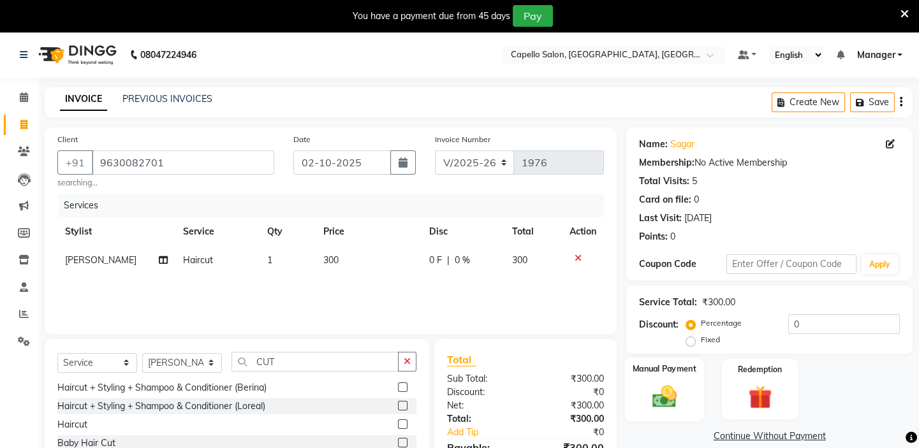
click at [664, 383] on img at bounding box center [665, 397] width 40 height 28
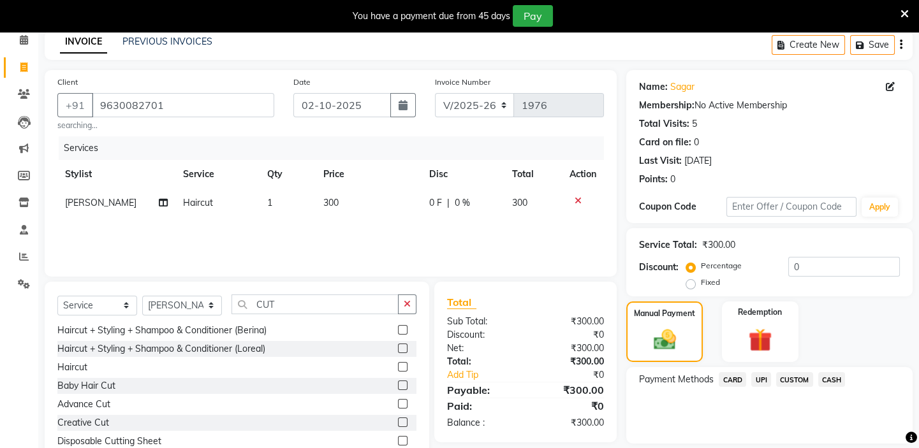
click at [761, 375] on span "UPI" at bounding box center [761, 379] width 20 height 15
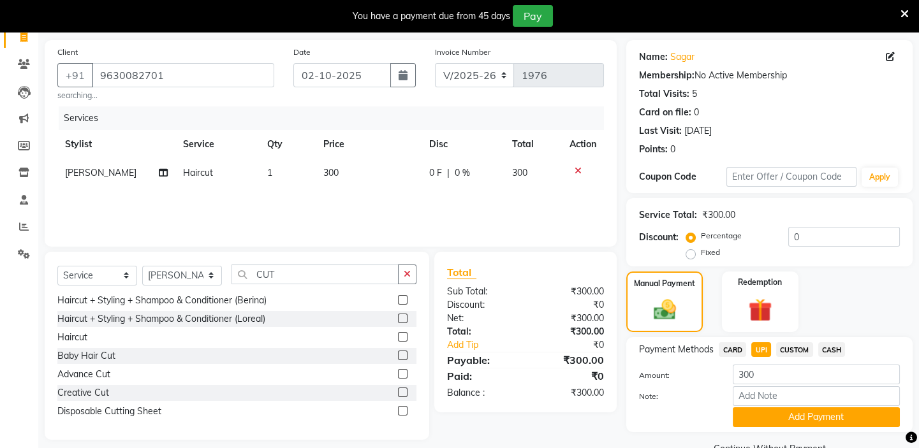
scroll to position [117, 0]
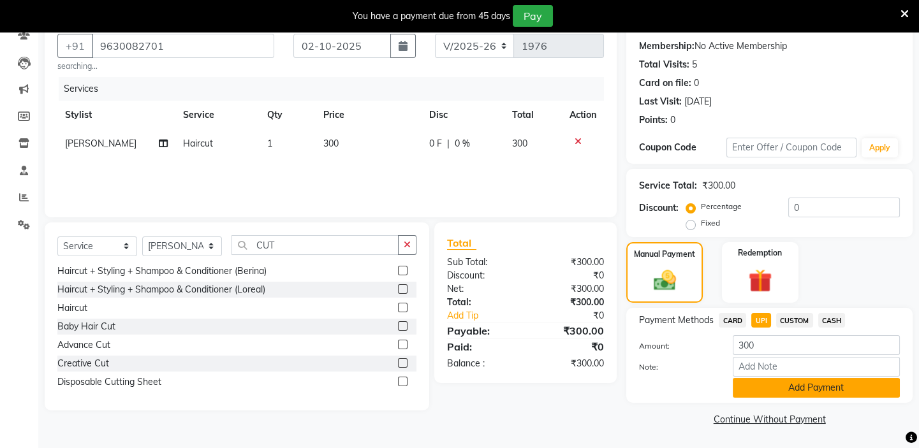
click at [782, 394] on button "Add Payment" at bounding box center [816, 388] width 167 height 20
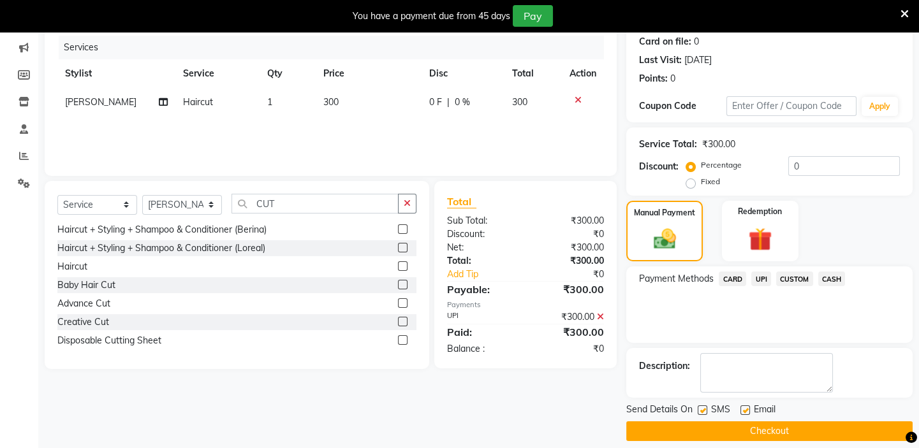
scroll to position [170, 0]
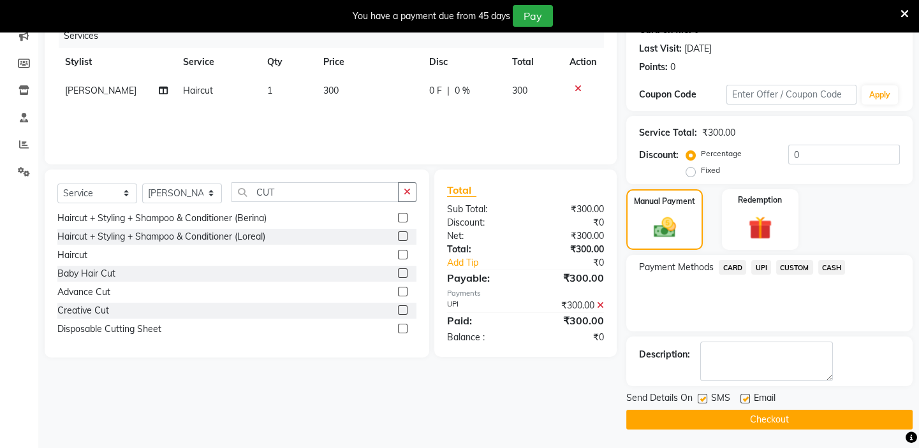
click at [768, 414] on button "Checkout" at bounding box center [769, 420] width 286 height 20
